Goal: Task Accomplishment & Management: Use online tool/utility

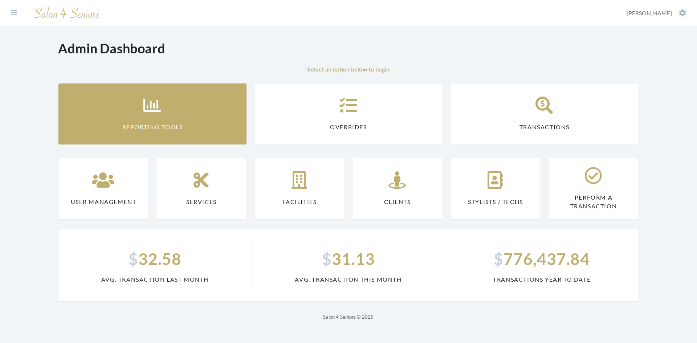
click at [228, 129] on link "Reporting Tools" at bounding box center [152, 114] width 189 height 62
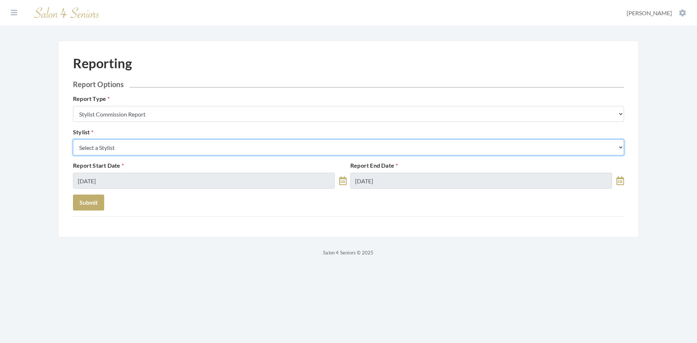
click at [193, 147] on select "Select a Stylist [PERSON_NAME] [PERSON_NAME] [PERSON_NAME] [PERSON_NAME] [PERSO…" at bounding box center [348, 147] width 551 height 16
select select "165"
click at [73, 139] on select "Select a Stylist [PERSON_NAME] [PERSON_NAME] [PERSON_NAME] [PERSON_NAME] [PERSO…" at bounding box center [348, 147] width 551 height 16
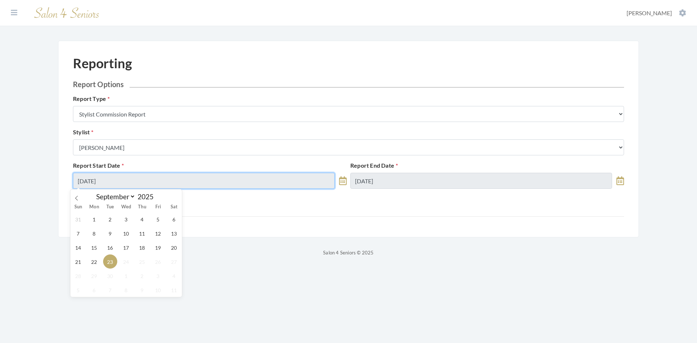
click at [169, 176] on input "09/23/2025" at bounding box center [204, 181] width 262 height 16
click at [92, 249] on span "15" at bounding box center [94, 247] width 14 height 14
type input "[DATE]"
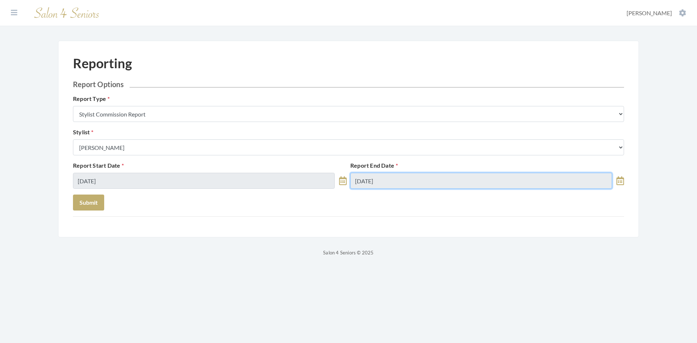
click at [391, 182] on input "09/23/2025" at bounding box center [481, 181] width 262 height 16
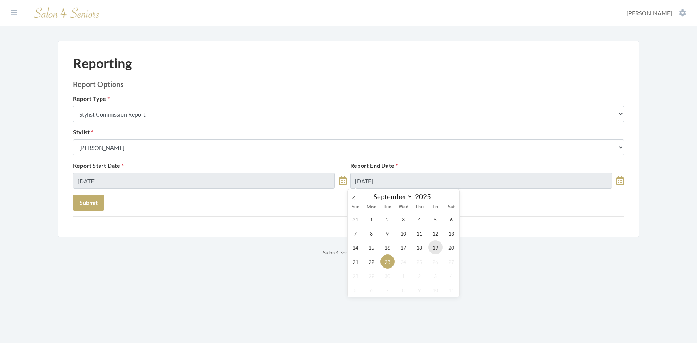
click at [436, 245] on span "19" at bounding box center [435, 247] width 14 height 14
type input "[DATE]"
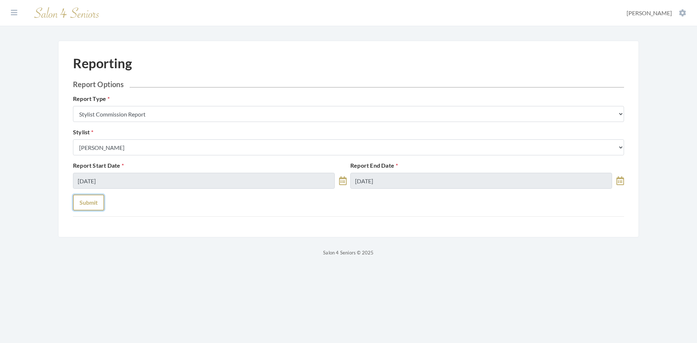
click at [101, 198] on button "Submit" at bounding box center [88, 202] width 31 height 16
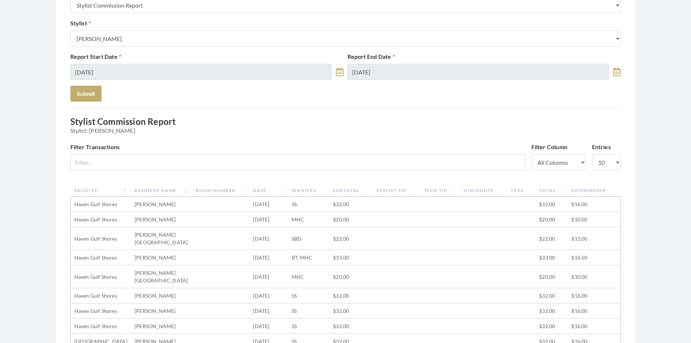
scroll to position [145, 0]
